Goal: Task Accomplishment & Management: Use online tool/utility

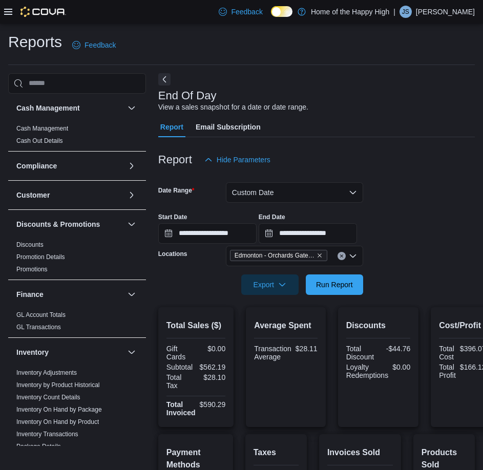
scroll to position [154, 0]
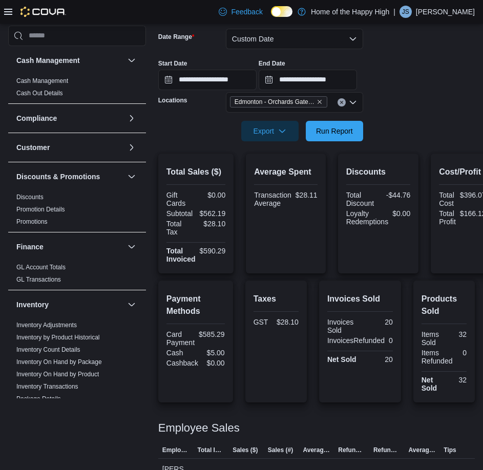
click at [67, 83] on link "Cash Management" at bounding box center [42, 80] width 52 height 7
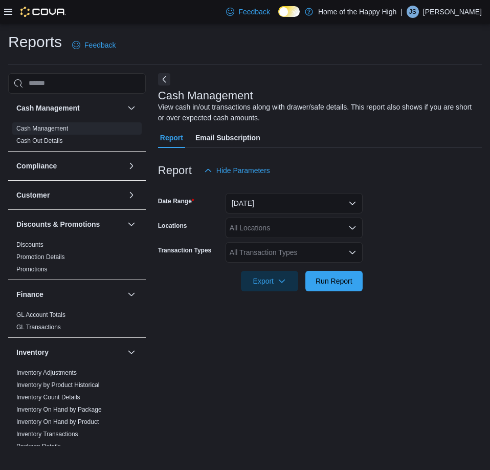
click at [7, 10] on icon at bounding box center [8, 12] width 8 height 8
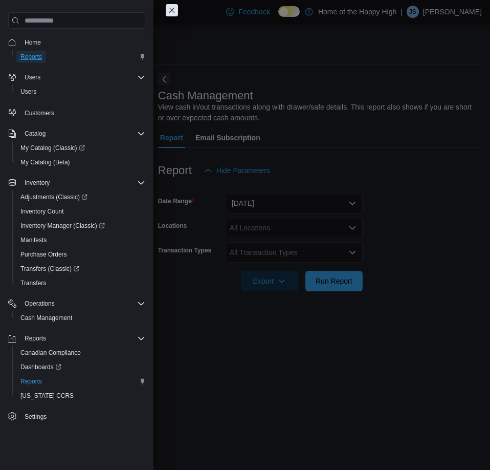
click at [35, 57] on span "Reports" at bounding box center [30, 57] width 21 height 8
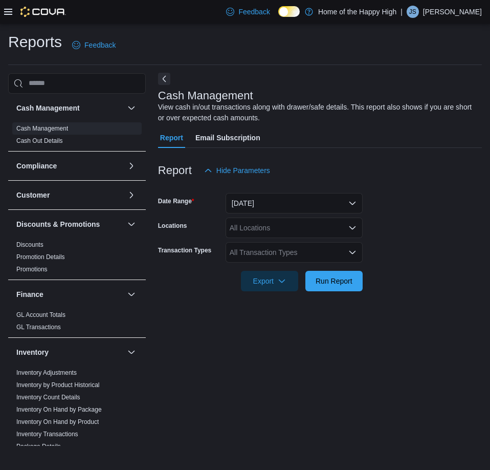
click at [164, 78] on button "Next" at bounding box center [164, 79] width 12 height 12
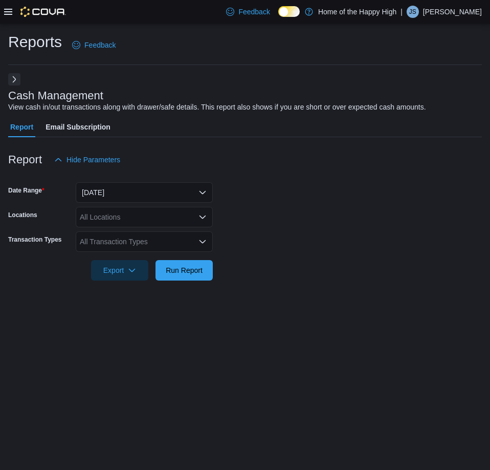
click at [9, 8] on icon at bounding box center [8, 12] width 8 height 8
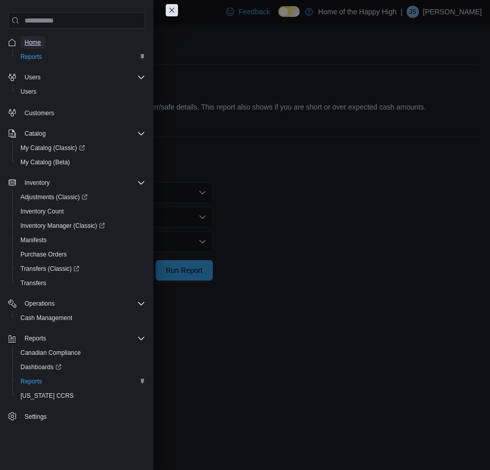
click at [36, 46] on span "Home" at bounding box center [33, 42] width 16 height 8
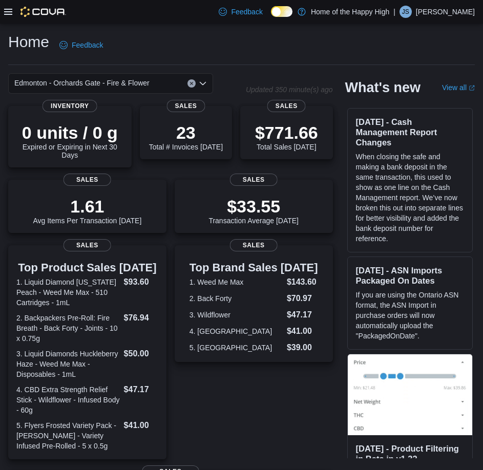
click at [9, 13] on icon at bounding box center [8, 12] width 8 height 8
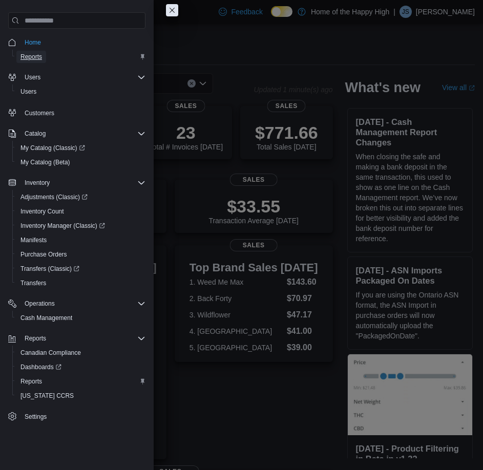
click at [33, 60] on span "Reports" at bounding box center [30, 57] width 21 height 8
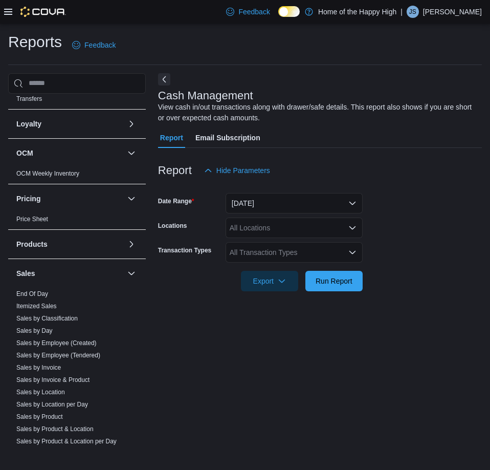
scroll to position [409, 0]
click at [40, 294] on link "End Of Day" at bounding box center [32, 293] width 32 height 7
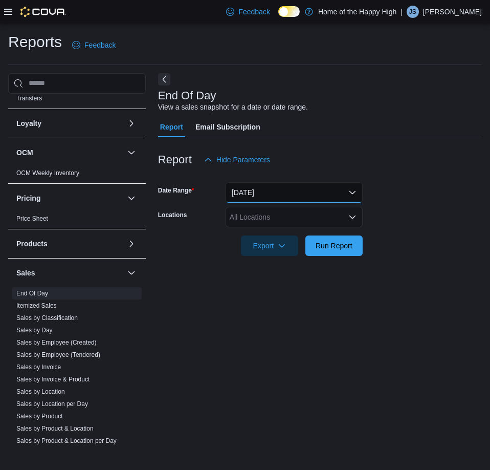
click at [294, 189] on button "[DATE]" at bounding box center [294, 192] width 137 height 20
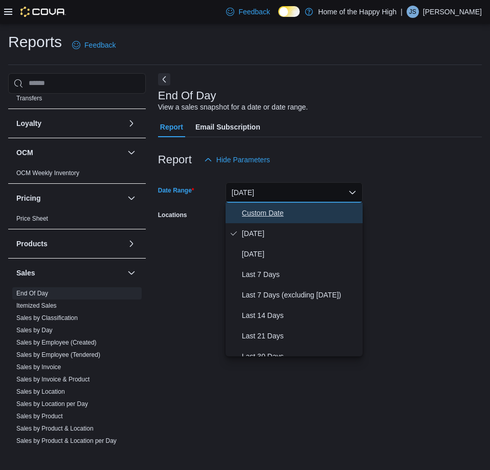
click at [294, 216] on span "Custom Date" at bounding box center [300, 213] width 117 height 12
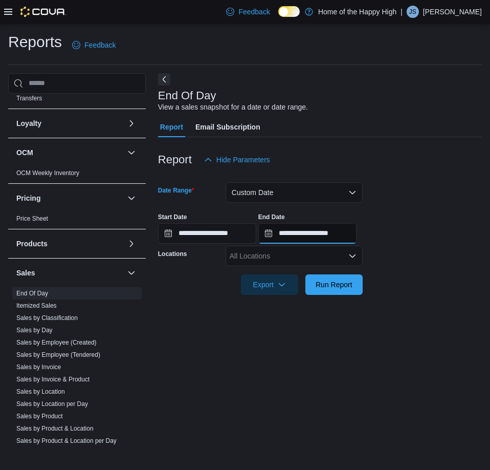
click at [345, 230] on input "**********" at bounding box center [307, 233] width 98 height 20
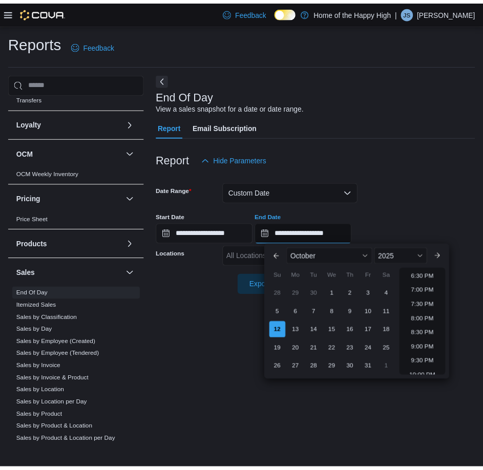
scroll to position [479, 0]
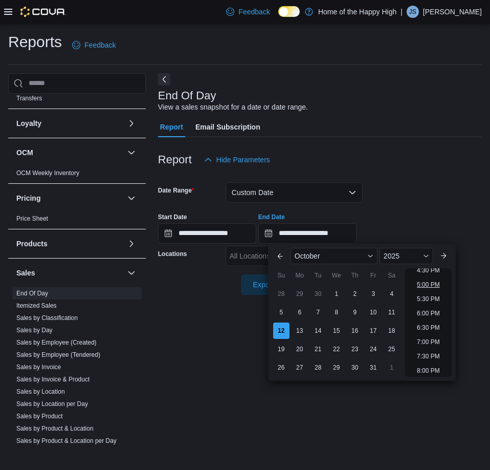
click at [426, 284] on li "5:00 PM" at bounding box center [428, 284] width 31 height 12
type input "**********"
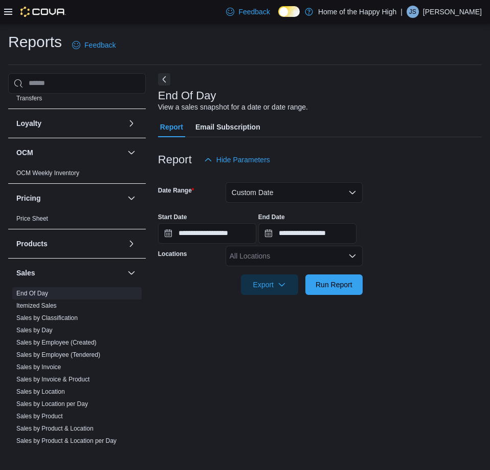
click at [331, 259] on div "All Locations" at bounding box center [294, 256] width 137 height 20
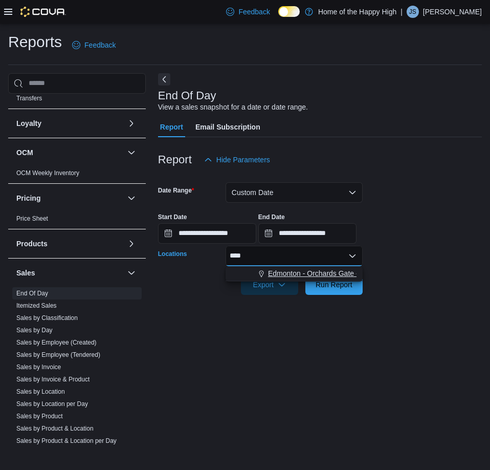
type input "****"
click at [287, 272] on span "Edmonton - Orchards Gate - Fire & Flower" at bounding box center [335, 273] width 135 height 10
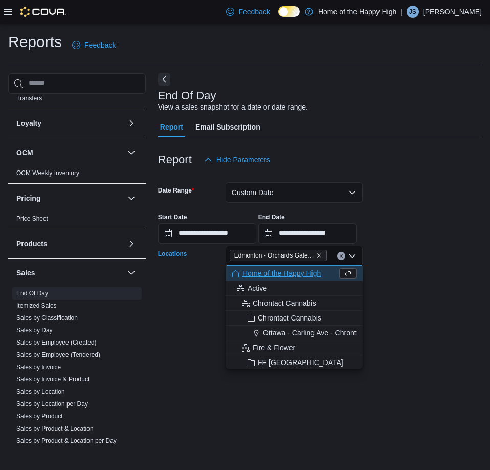
click at [423, 276] on form "**********" at bounding box center [320, 232] width 324 height 125
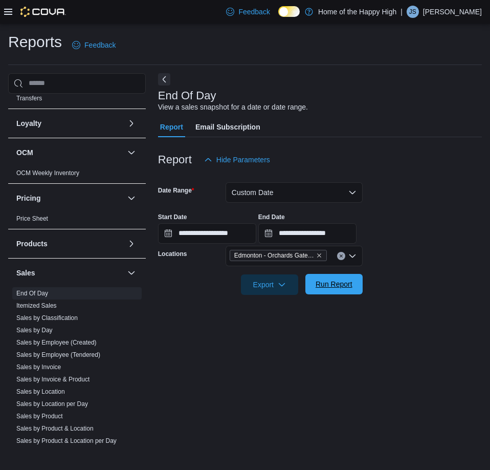
click at [350, 281] on span "Run Report" at bounding box center [334, 284] width 37 height 10
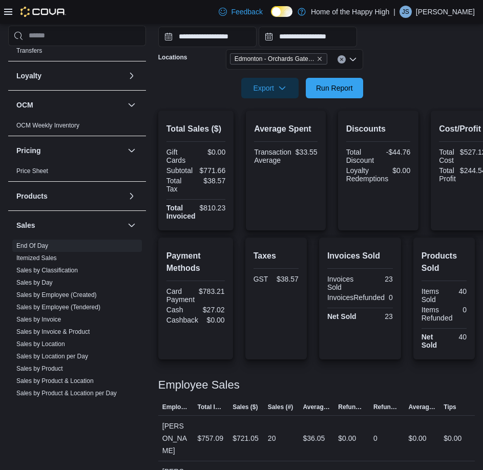
scroll to position [205, 0]
